Goal: Navigation & Orientation: Find specific page/section

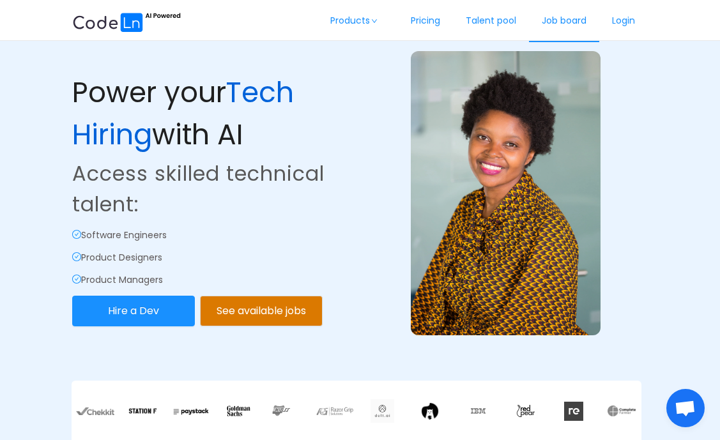
click at [568, 21] on link "Job board" at bounding box center [564, 21] width 70 height 42
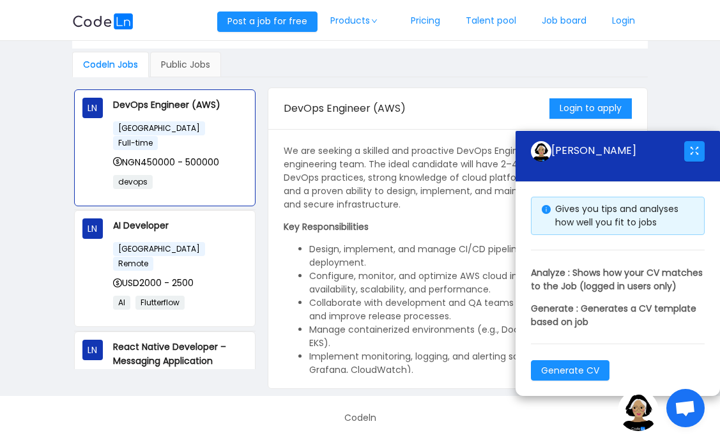
scroll to position [68, 0]
click at [100, 22] on img at bounding box center [102, 21] width 61 height 16
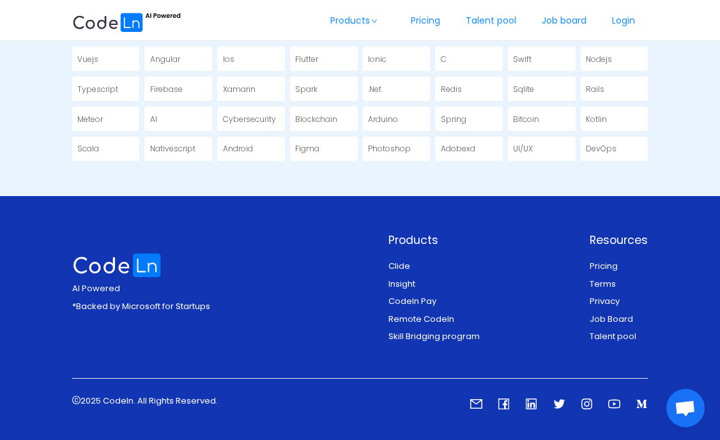
scroll to position [2663, 0]
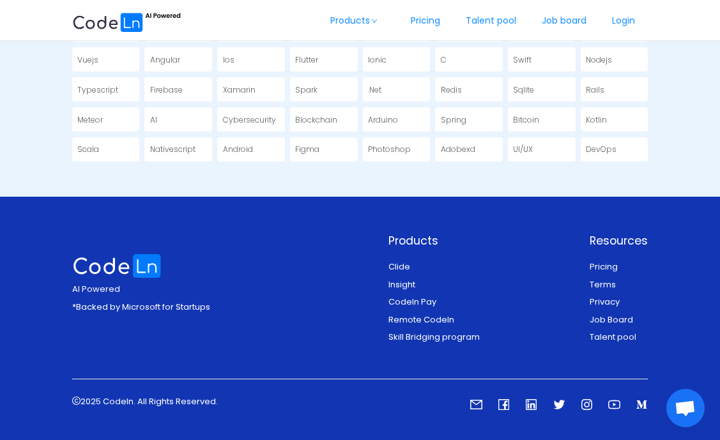
click at [399, 331] on link "Skill Bridging program" at bounding box center [434, 337] width 91 height 12
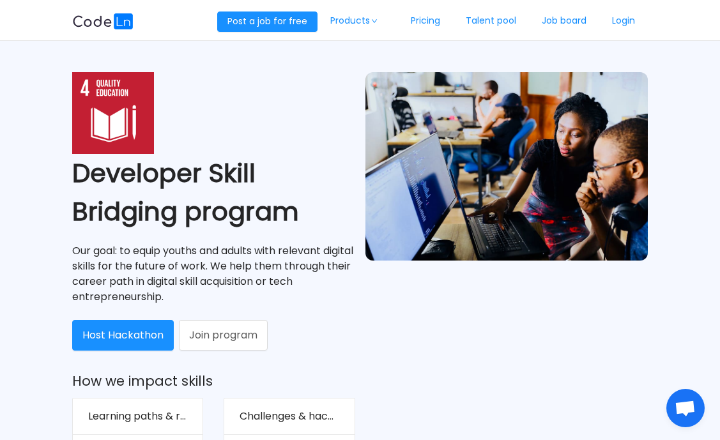
scroll to position [2663, 0]
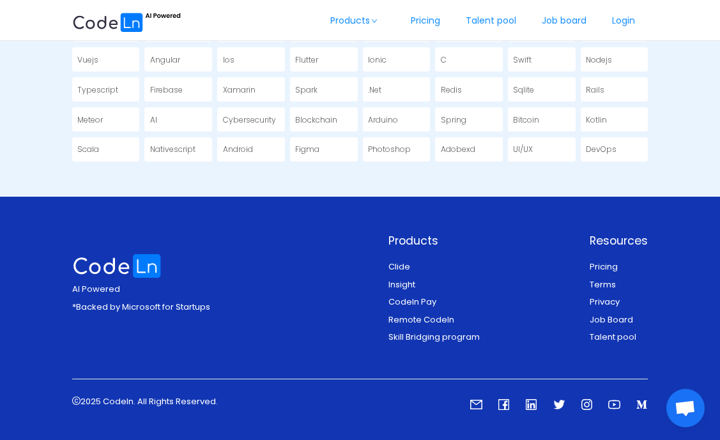
click at [538, 399] on icon "icon: linkedin" at bounding box center [531, 405] width 12 height 12
